Goal: Task Accomplishment & Management: Use online tool/utility

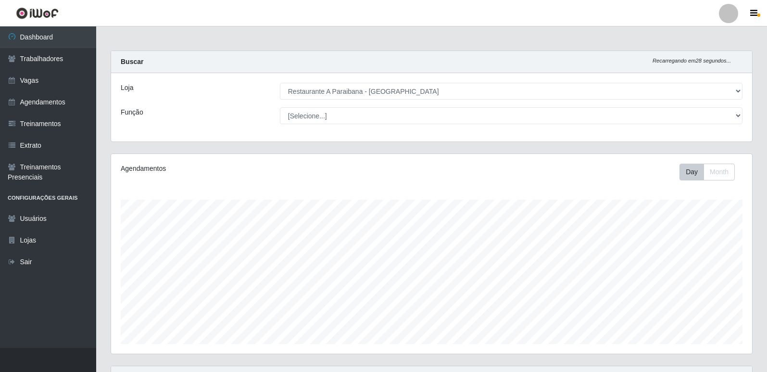
select select "342"
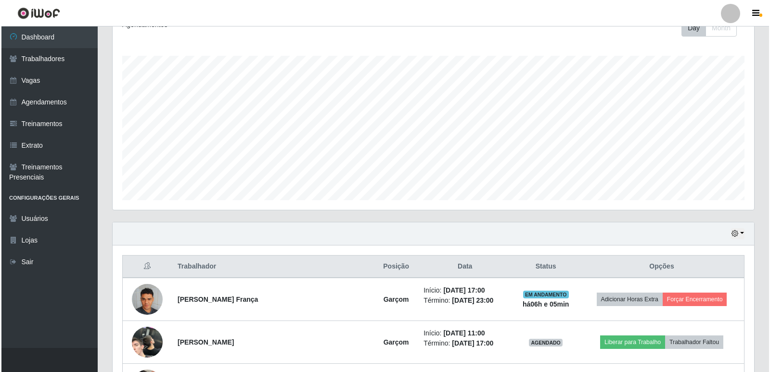
scroll to position [200, 641]
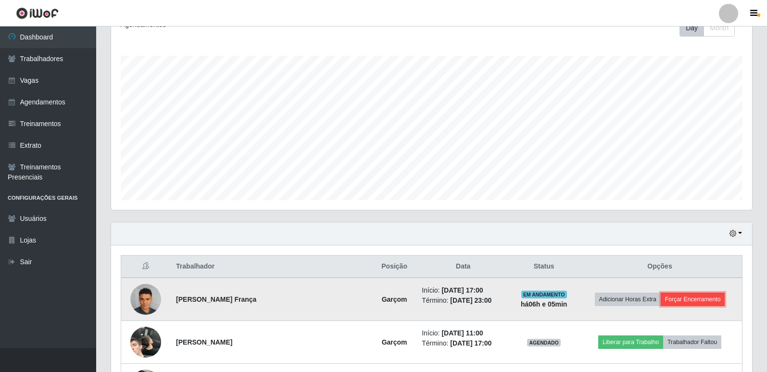
click at [678, 299] on button "Forçar Encerramento" at bounding box center [693, 298] width 64 height 13
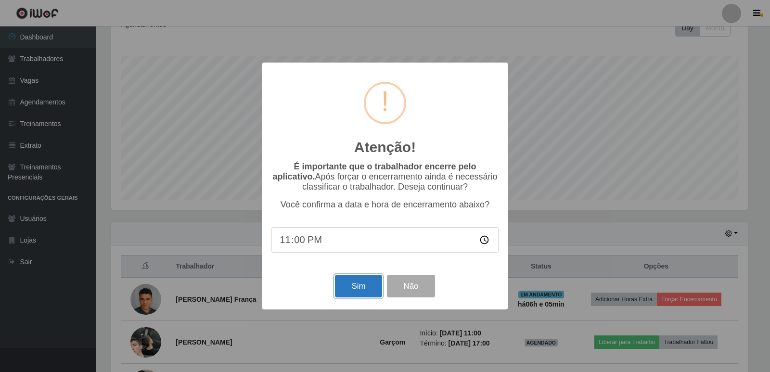
click at [359, 292] on button "Sim" at bounding box center [358, 286] width 47 height 23
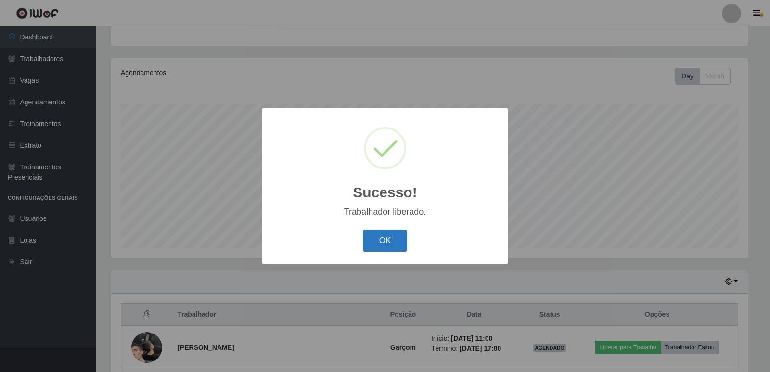
click at [380, 240] on button "OK" at bounding box center [385, 240] width 45 height 23
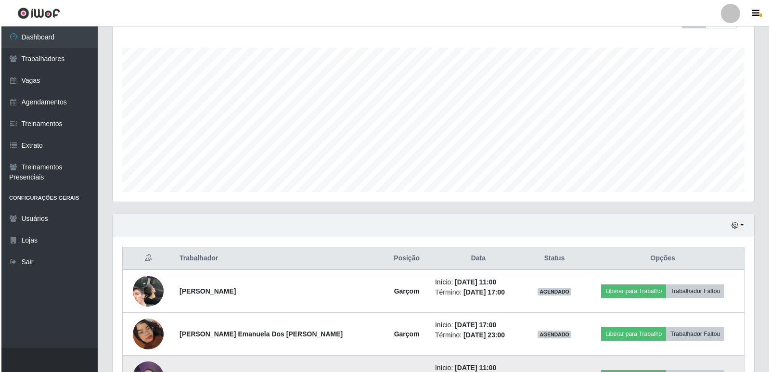
scroll to position [288, 0]
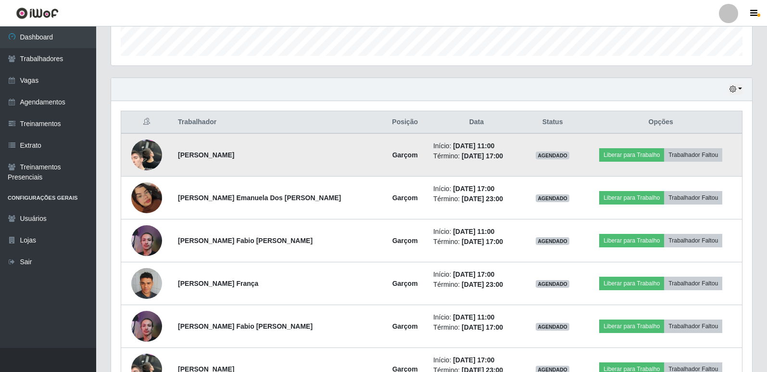
click at [144, 154] on img at bounding box center [146, 155] width 31 height 67
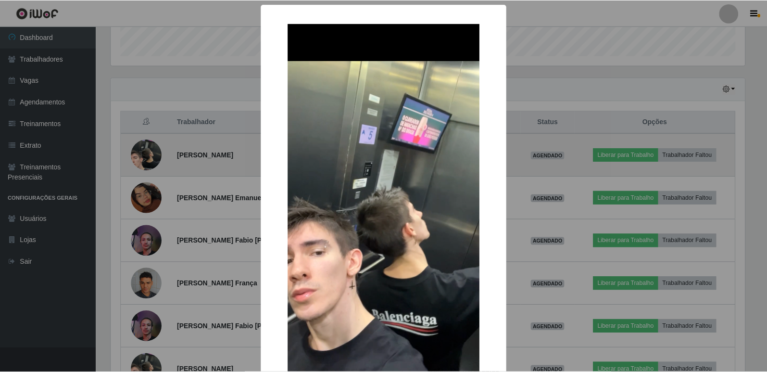
scroll to position [200, 636]
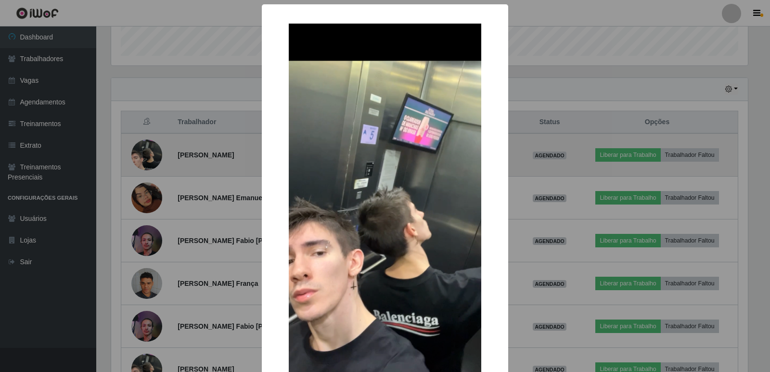
click at [144, 154] on div "× OK Cancel" at bounding box center [385, 186] width 770 height 372
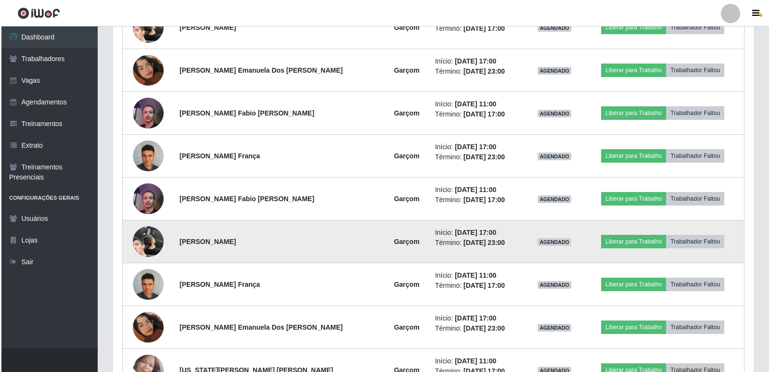
scroll to position [432, 0]
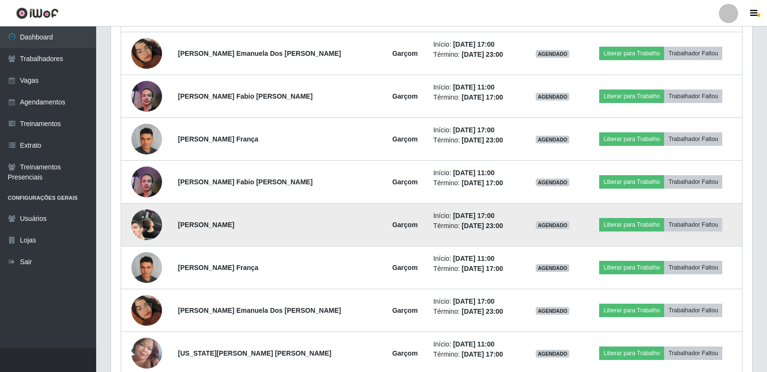
click at [147, 218] on img at bounding box center [146, 224] width 31 height 67
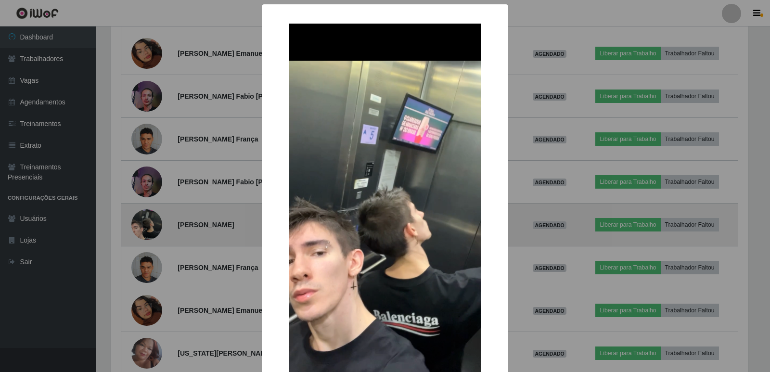
click at [147, 218] on div "× OK Cancel" at bounding box center [385, 186] width 770 height 372
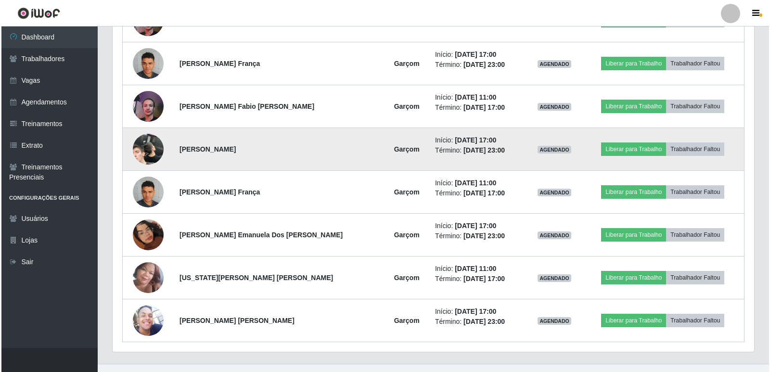
scroll to position [524, 0]
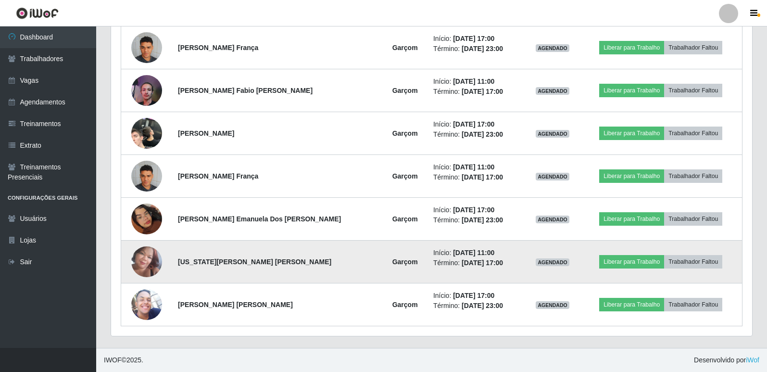
click at [155, 266] on img at bounding box center [146, 261] width 31 height 41
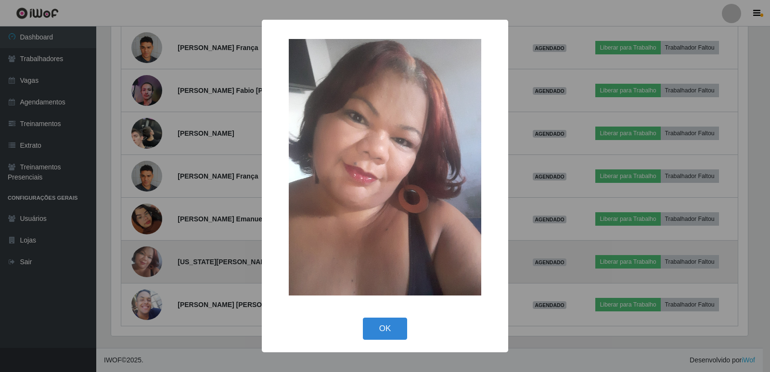
click at [155, 266] on div "× OK Cancel" at bounding box center [385, 186] width 770 height 372
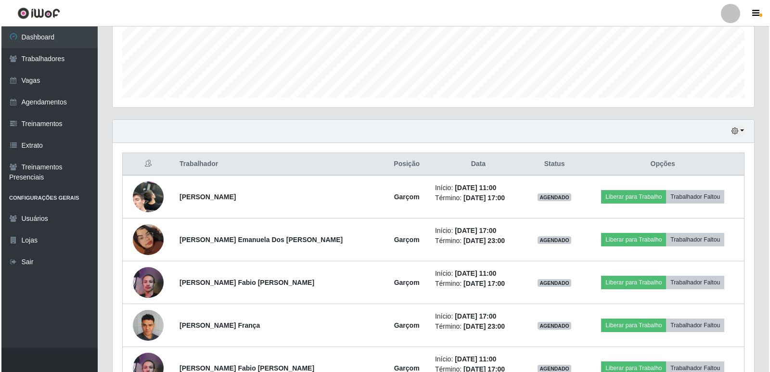
scroll to position [235, 0]
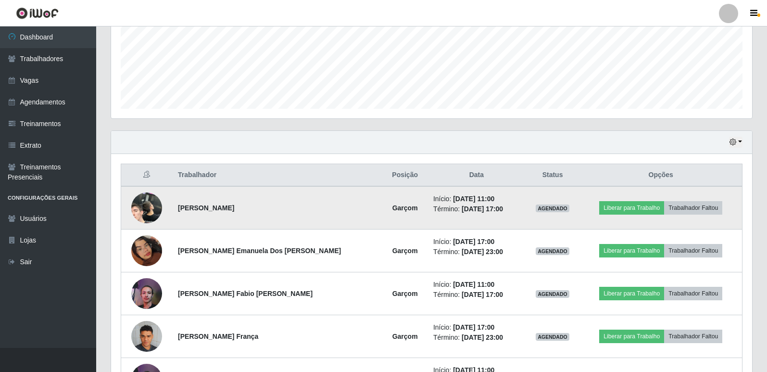
click at [127, 212] on td at bounding box center [146, 207] width 51 height 43
click at [142, 210] on img at bounding box center [146, 208] width 31 height 67
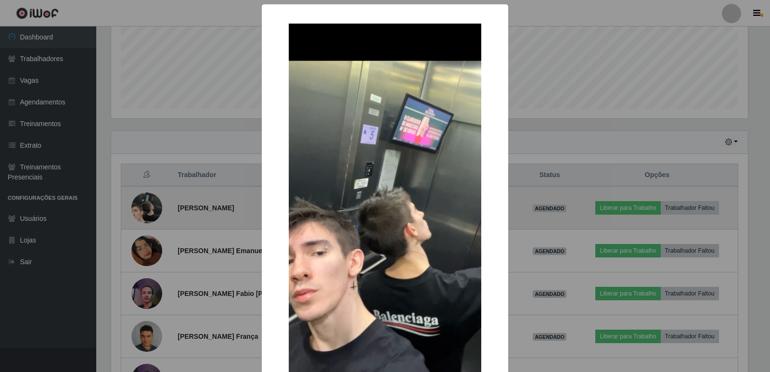
click at [142, 210] on div "× OK Cancel" at bounding box center [385, 186] width 770 height 372
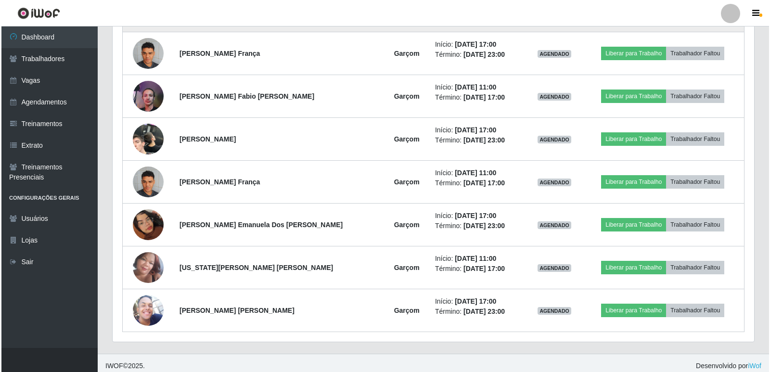
scroll to position [524, 0]
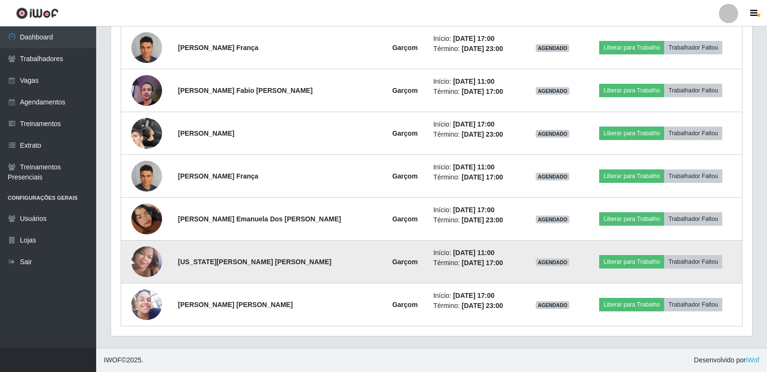
click at [151, 263] on img at bounding box center [146, 261] width 31 height 41
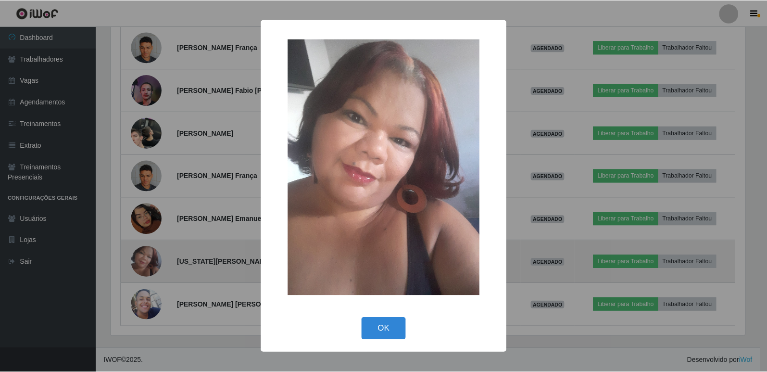
scroll to position [200, 636]
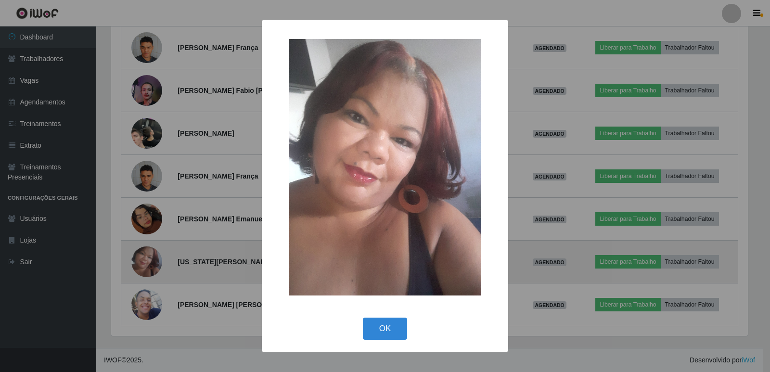
click at [151, 263] on div "× OK Cancel" at bounding box center [385, 186] width 770 height 372
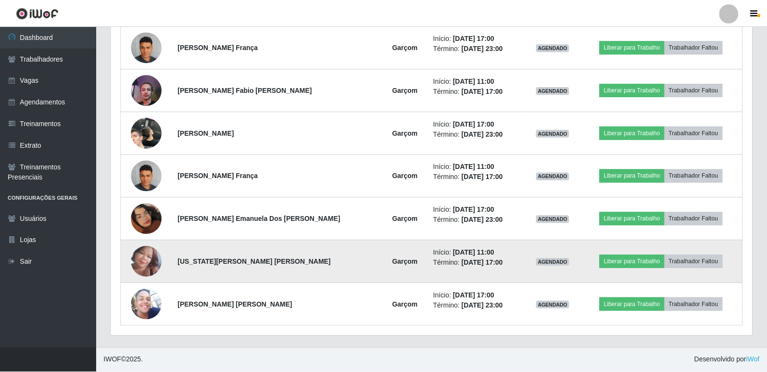
scroll to position [200, 641]
click at [151, 263] on img at bounding box center [146, 261] width 31 height 41
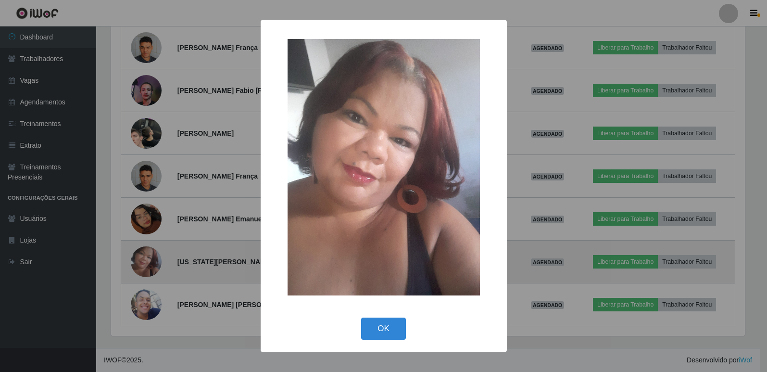
scroll to position [200, 636]
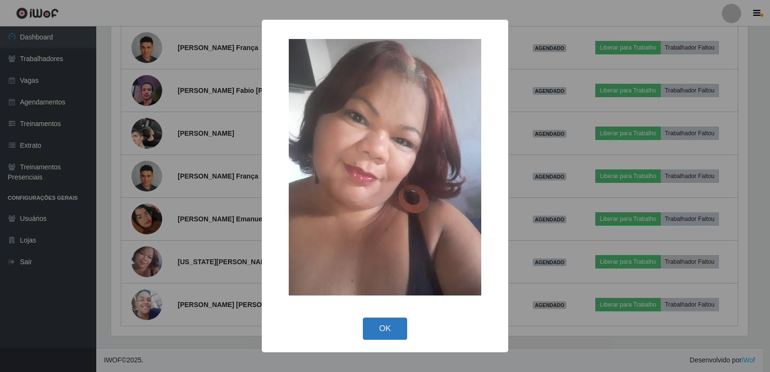
click at [397, 332] on button "OK" at bounding box center [385, 328] width 45 height 23
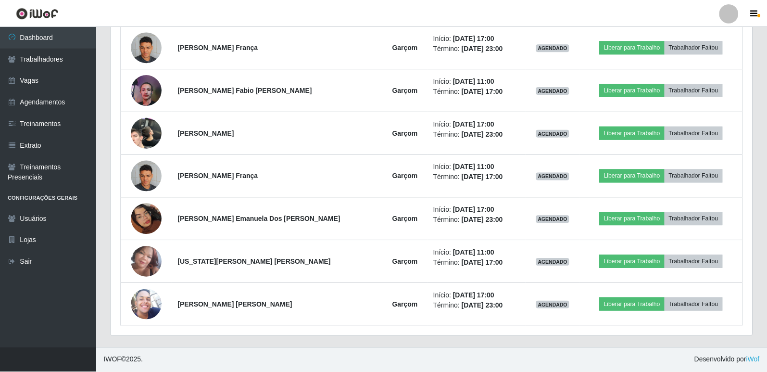
scroll to position [200, 641]
